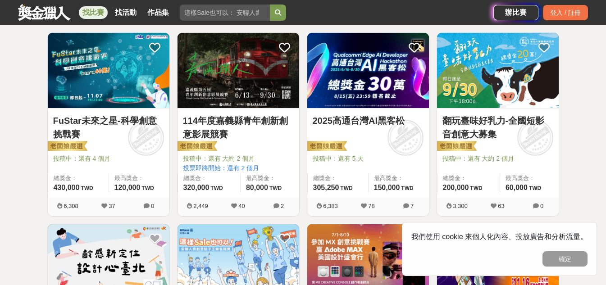
scroll to position [180, 0]
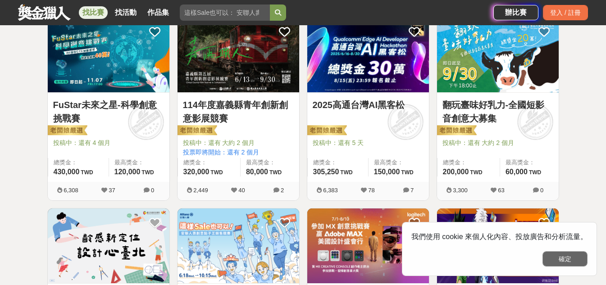
click at [570, 262] on button "確定" at bounding box center [564, 258] width 45 height 15
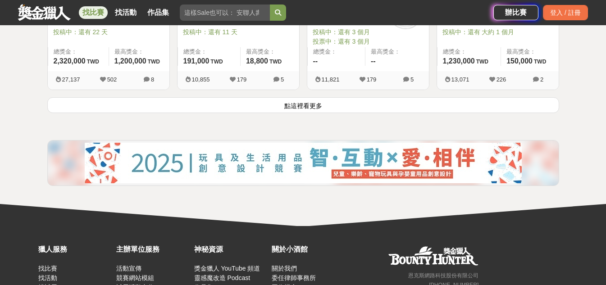
scroll to position [1261, 0]
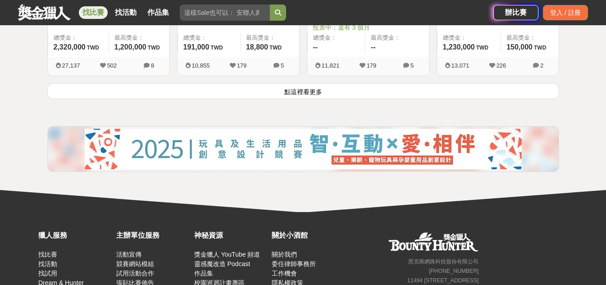
click at [311, 95] on button "點這裡看更多" at bounding box center [303, 91] width 512 height 16
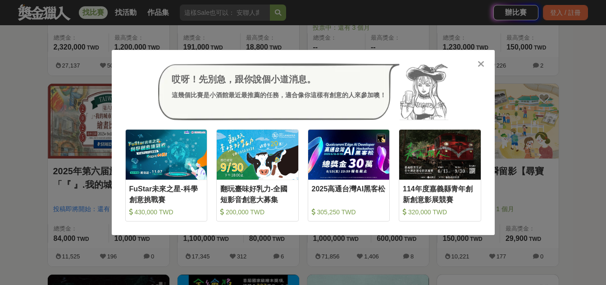
click at [480, 66] on icon at bounding box center [480, 63] width 7 height 9
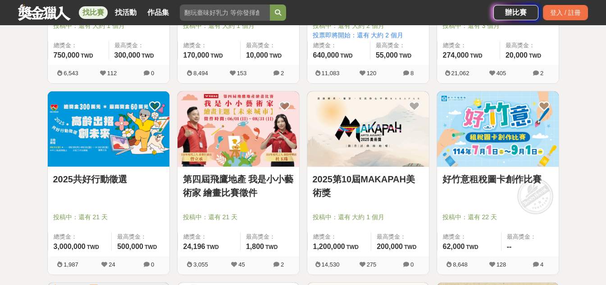
scroll to position [2072, 0]
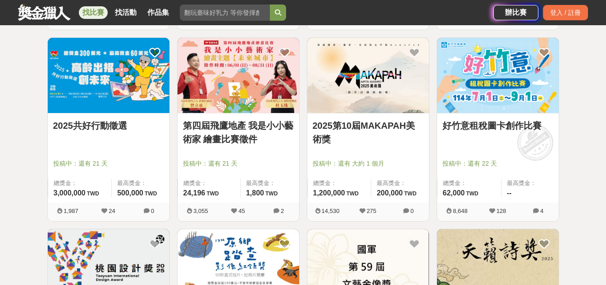
scroll to position [185, 0]
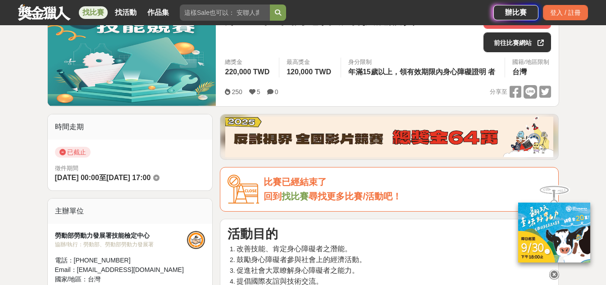
scroll to position [135, 0]
